Goal: Find specific fact: Find specific fact

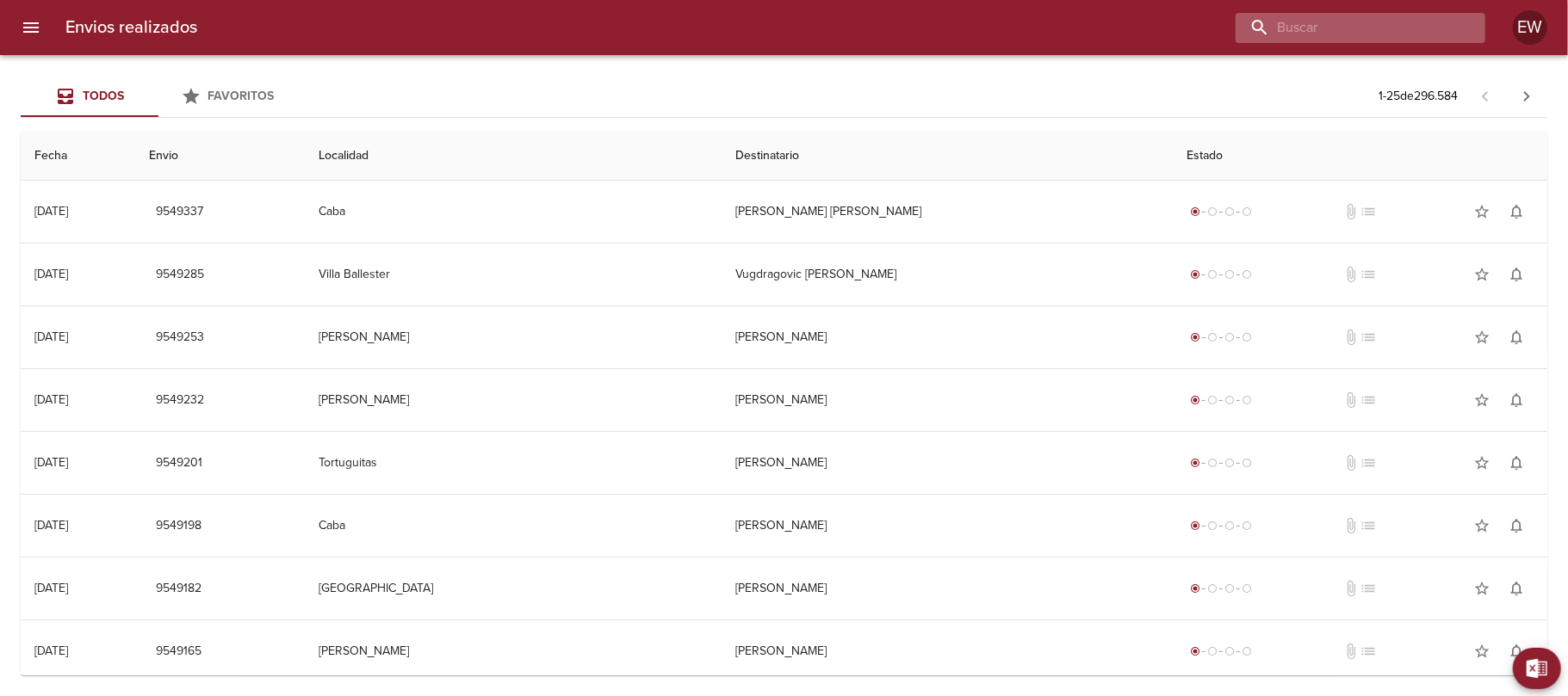
click at [1379, 33] on input "buscar" at bounding box center [1346, 27] width 221 height 30
paste input "[PERSON_NAME] ELECTRICIDAD SRL"
type input "[PERSON_NAME] ELECTRICIDAD SRL"
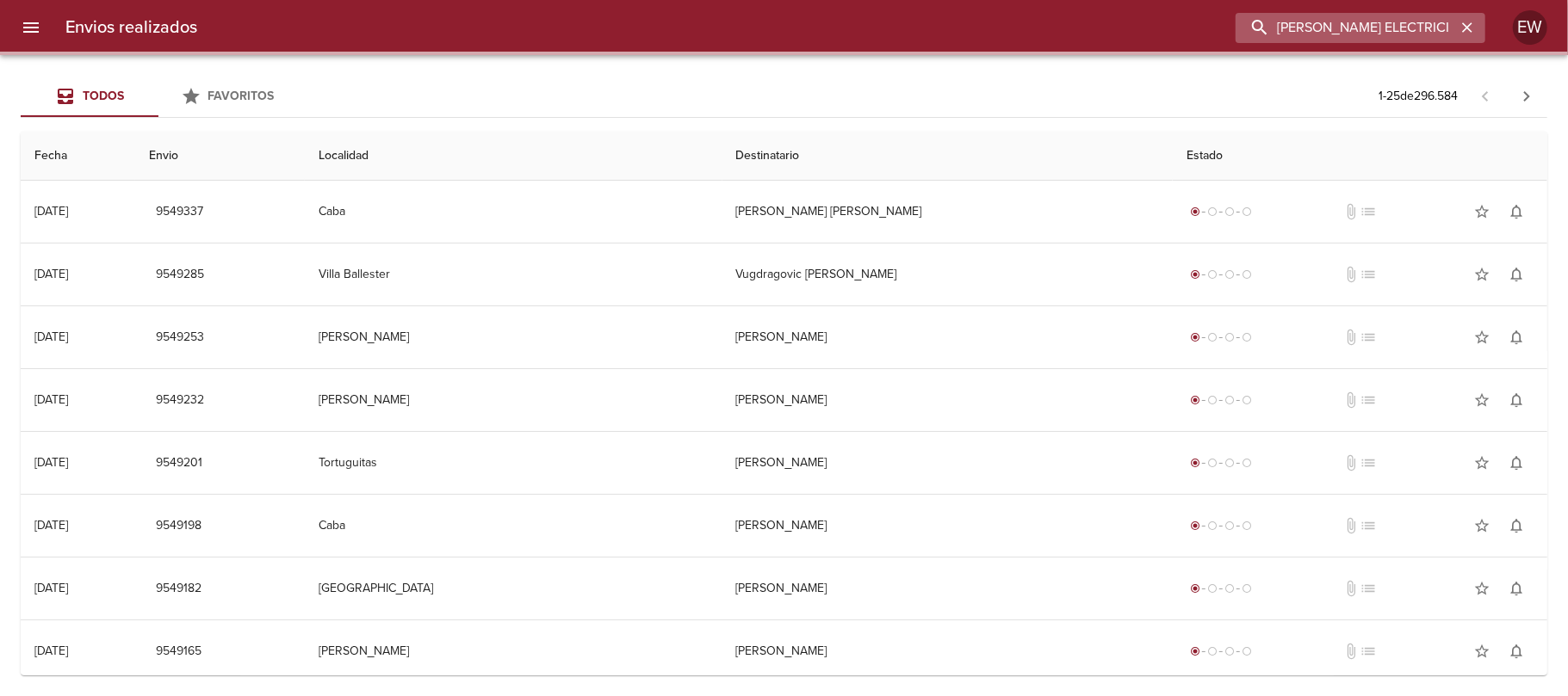
scroll to position [0, 1]
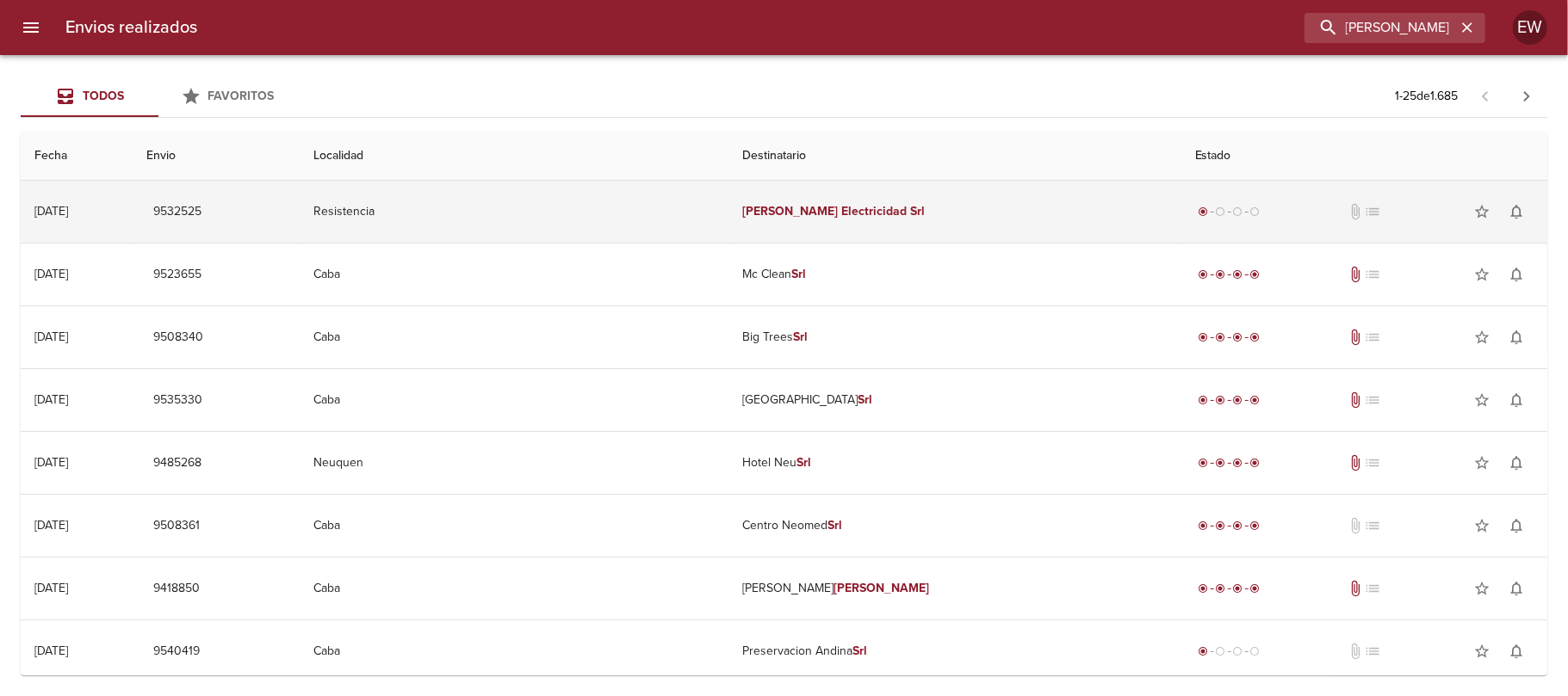
click at [982, 210] on td "[PERSON_NAME] Electricidad Srl" at bounding box center [955, 211] width 453 height 62
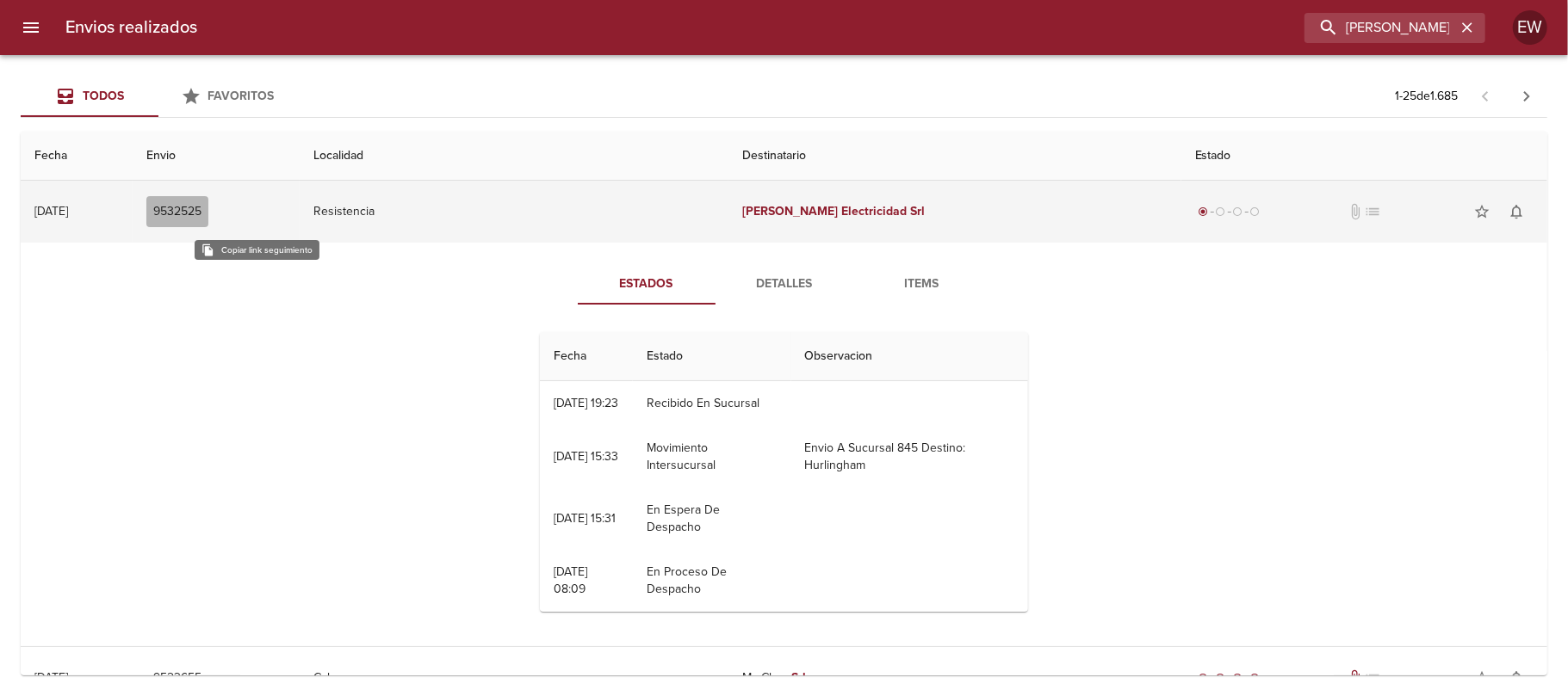
click at [202, 213] on span "9532525" at bounding box center [178, 212] width 48 height 21
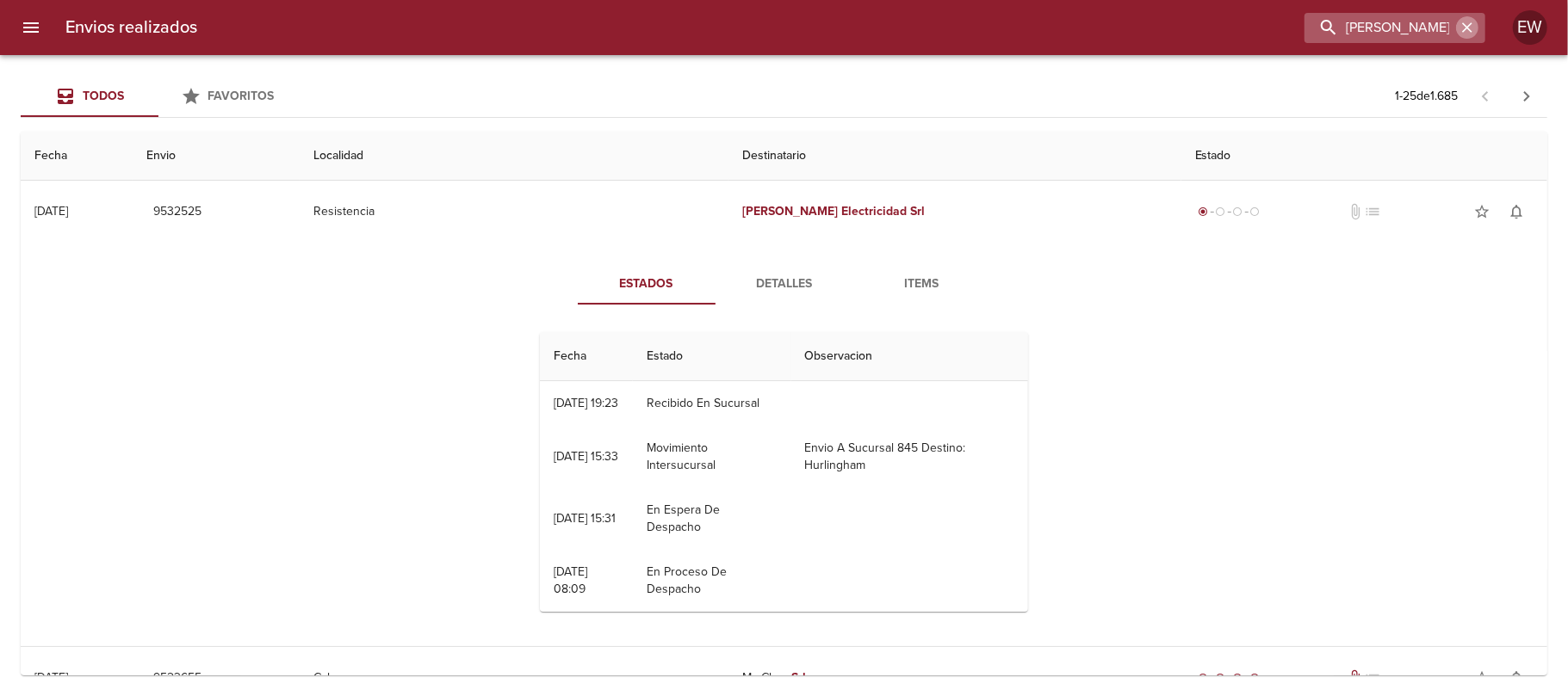
click at [1461, 28] on icon "button" at bounding box center [1467, 28] width 17 height 17
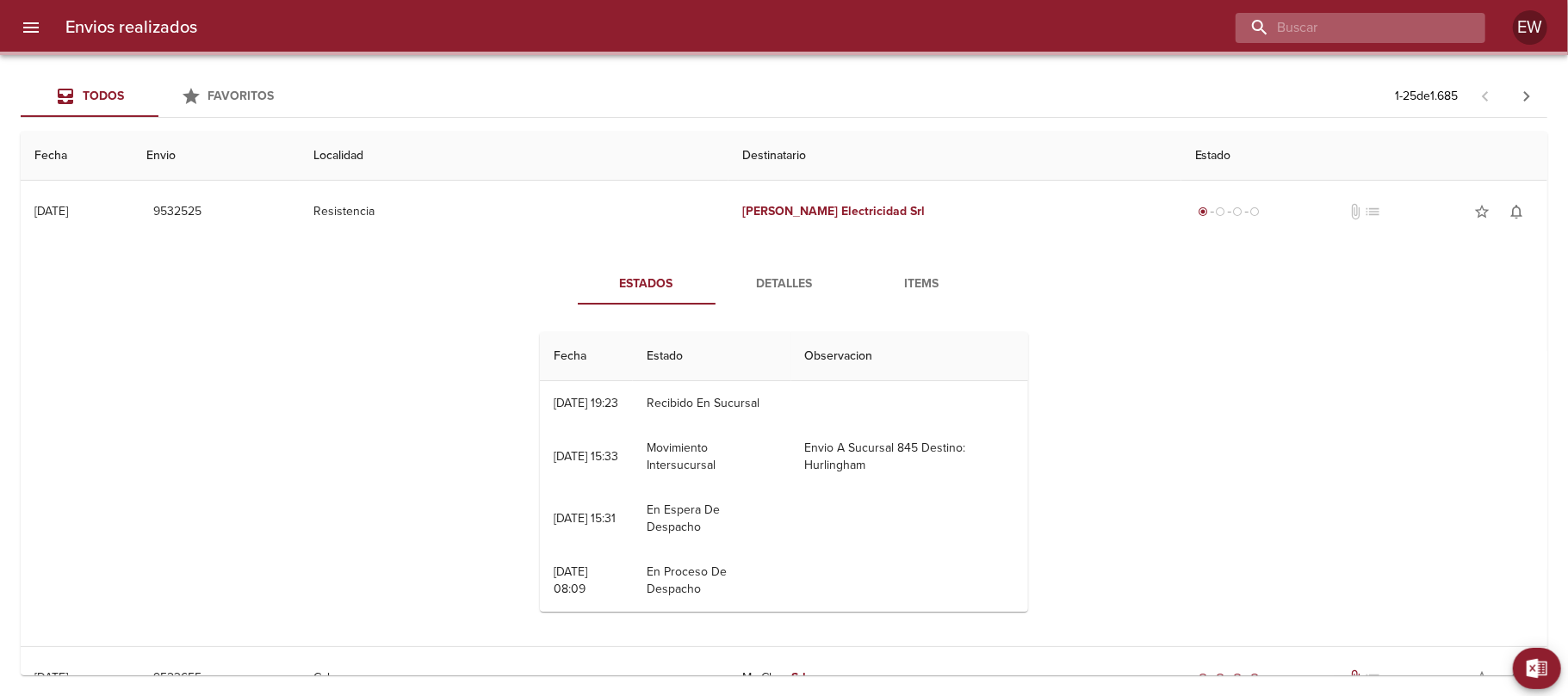
click at [1395, 28] on input "buscar" at bounding box center [1346, 27] width 221 height 30
paste input "9536058"
type input "9536058"
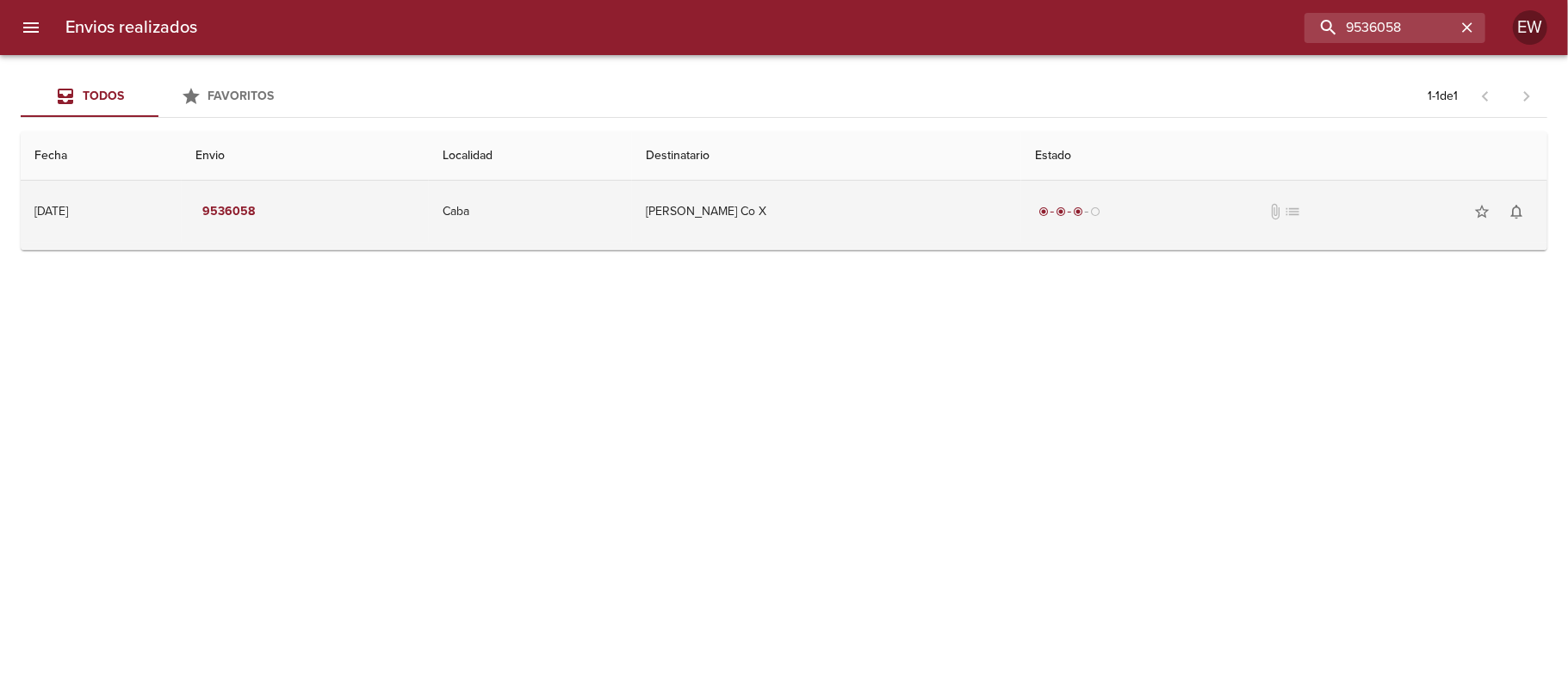
click at [799, 228] on td "[PERSON_NAME] Co X" at bounding box center [826, 211] width 389 height 62
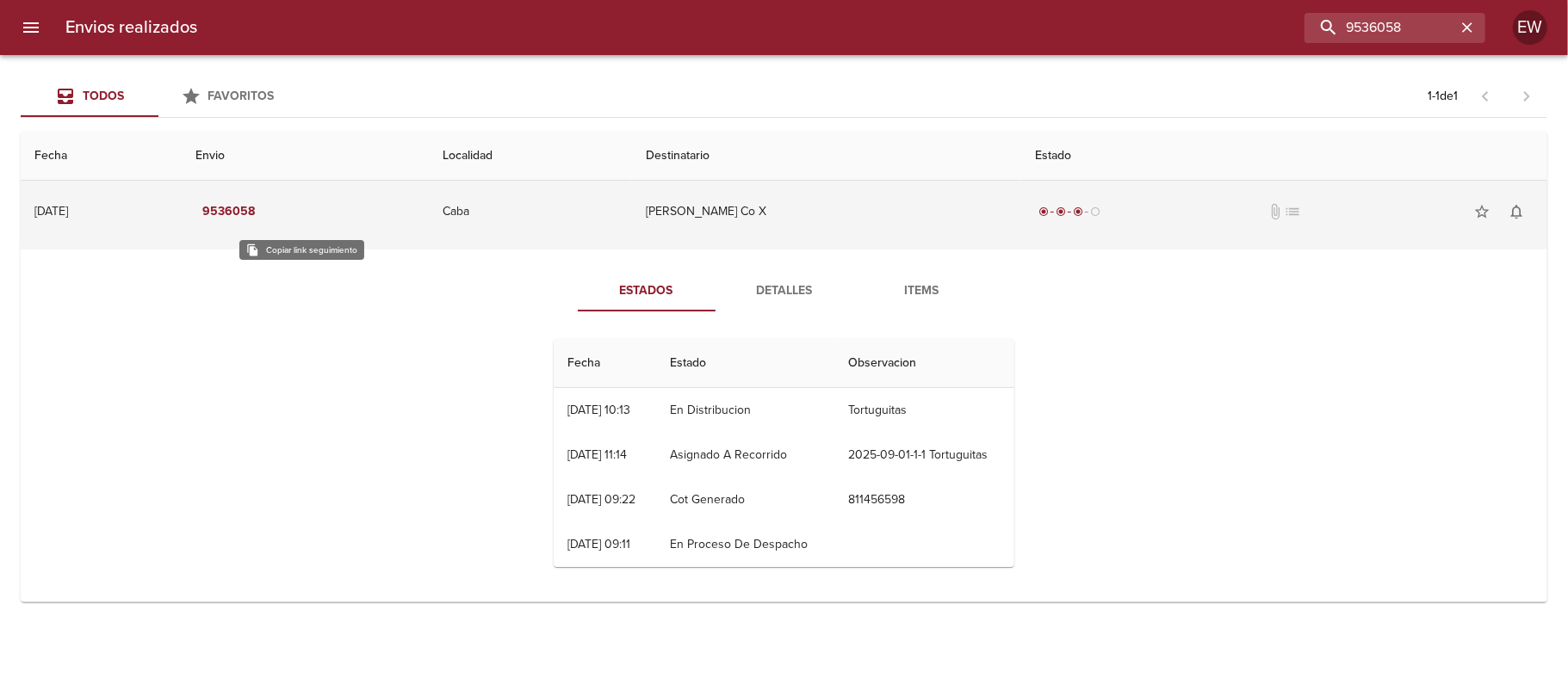
click at [254, 206] on em "9536058" at bounding box center [229, 212] width 53 height 21
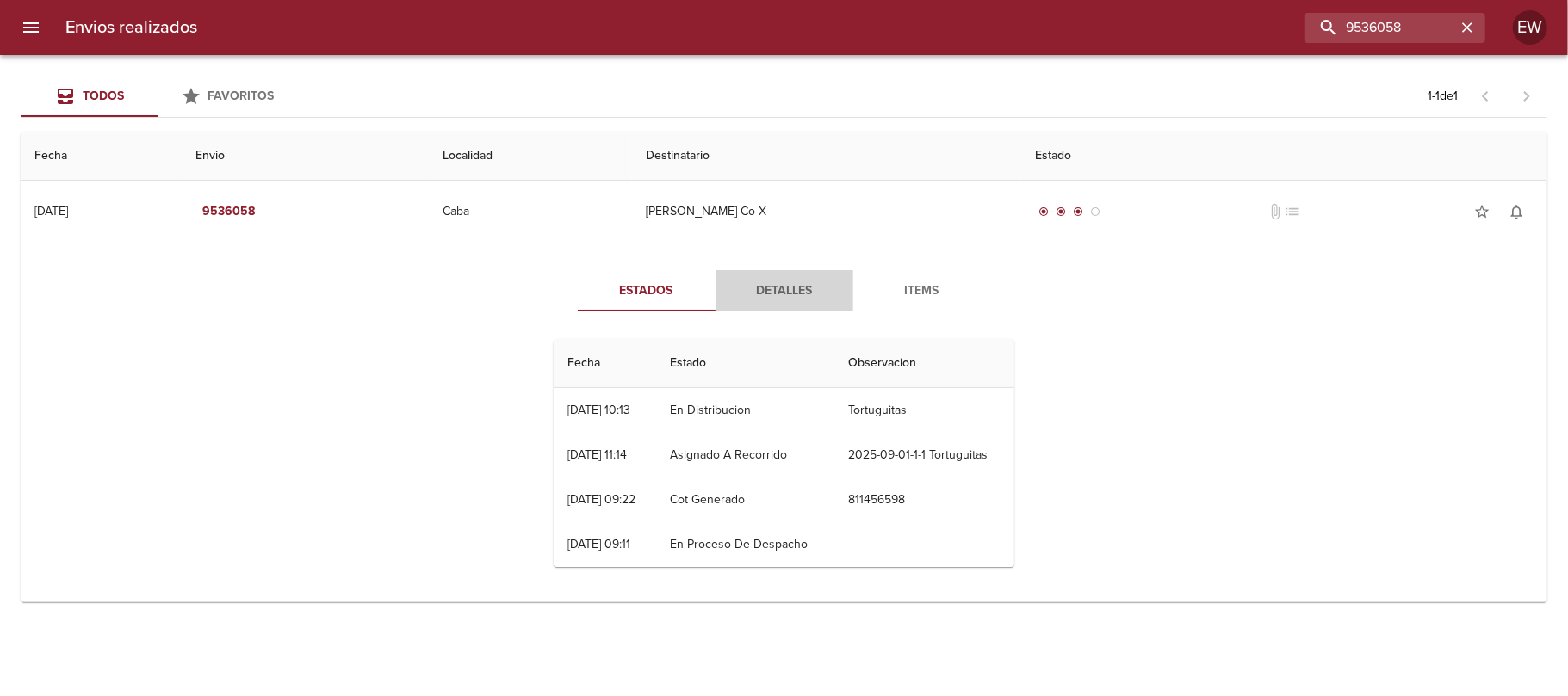
click at [765, 295] on span "Detalles" at bounding box center [784, 291] width 117 height 21
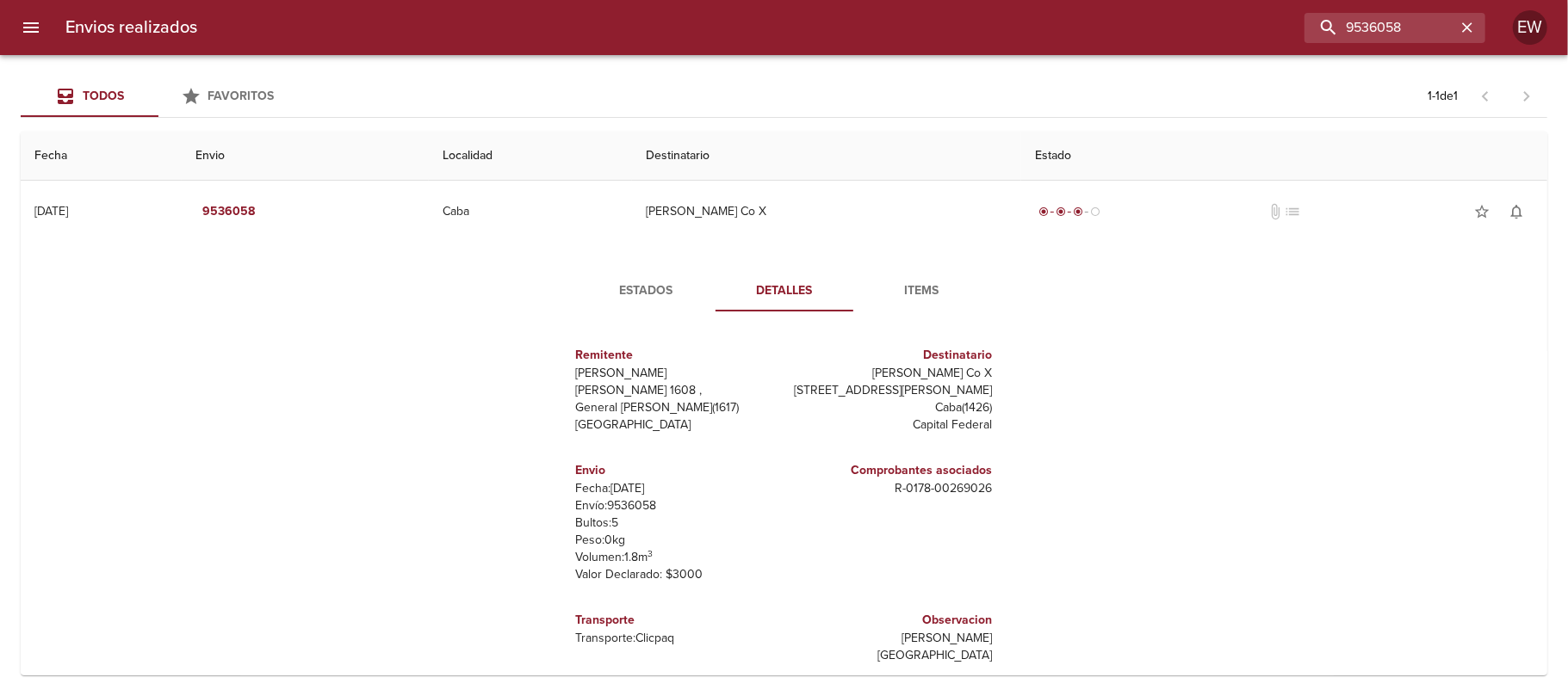
drag, startPoint x: 889, startPoint y: 372, endPoint x: 988, endPoint y: 373, distance: 99.0
click at [988, 373] on div "Remitente Wamaro Tortuguitas Raul [STREET_ADDRESS][PERSON_NAME] Destinatario [P…" at bounding box center [784, 497] width 474 height 345
copy p "[PERSON_NAME] Co X"
